Goal: Check status

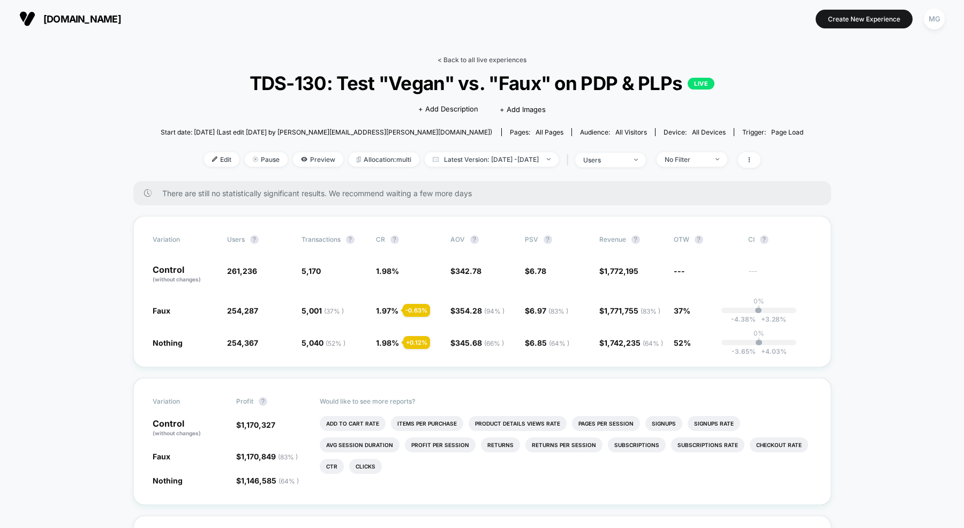
click at [472, 59] on link "< Back to all live experiences" at bounding box center [482, 60] width 89 height 8
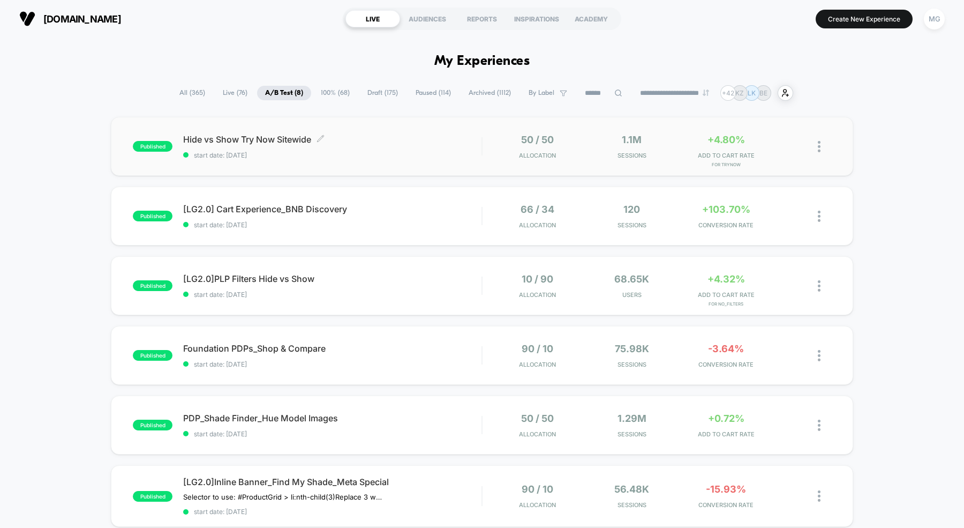
click at [394, 155] on span "start date: 10/7/2025" at bounding box center [332, 155] width 298 height 8
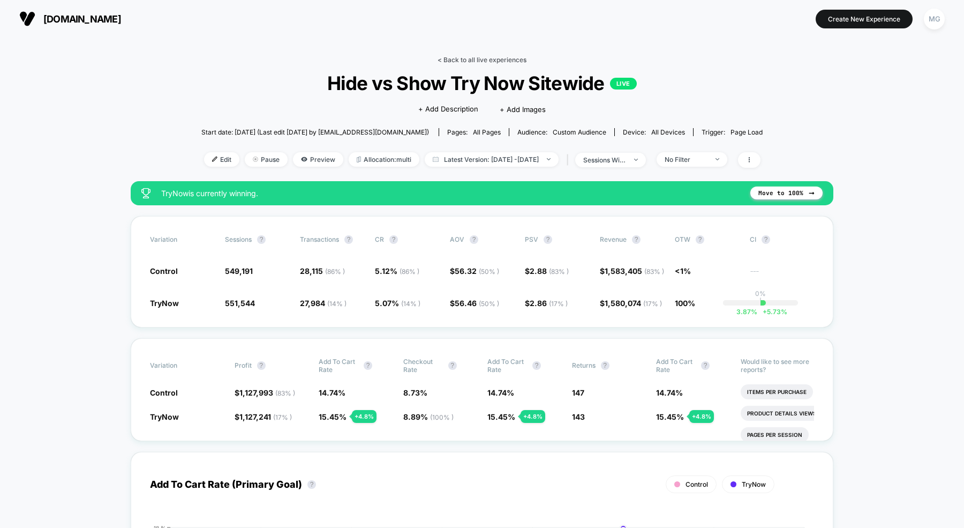
click at [493, 58] on link "< Back to all live experiences" at bounding box center [482, 60] width 89 height 8
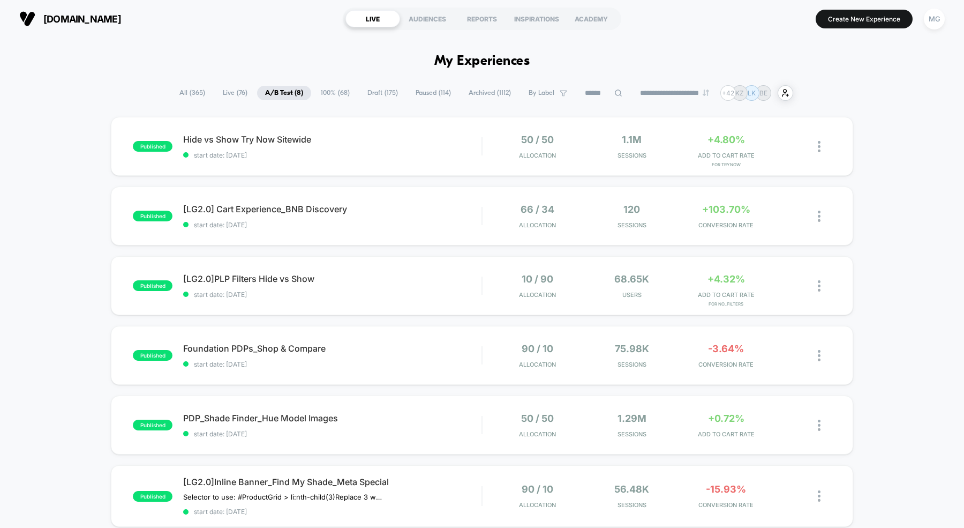
click at [381, 93] on span "Draft ( 175 )" at bounding box center [382, 93] width 47 height 14
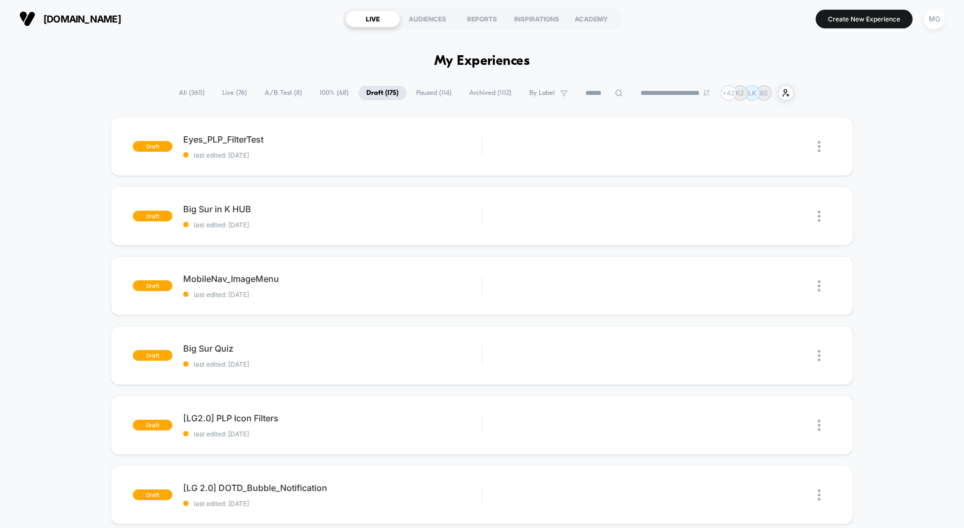
click at [333, 92] on span "100% ( 68 )" at bounding box center [334, 93] width 45 height 14
